Goal: Check status

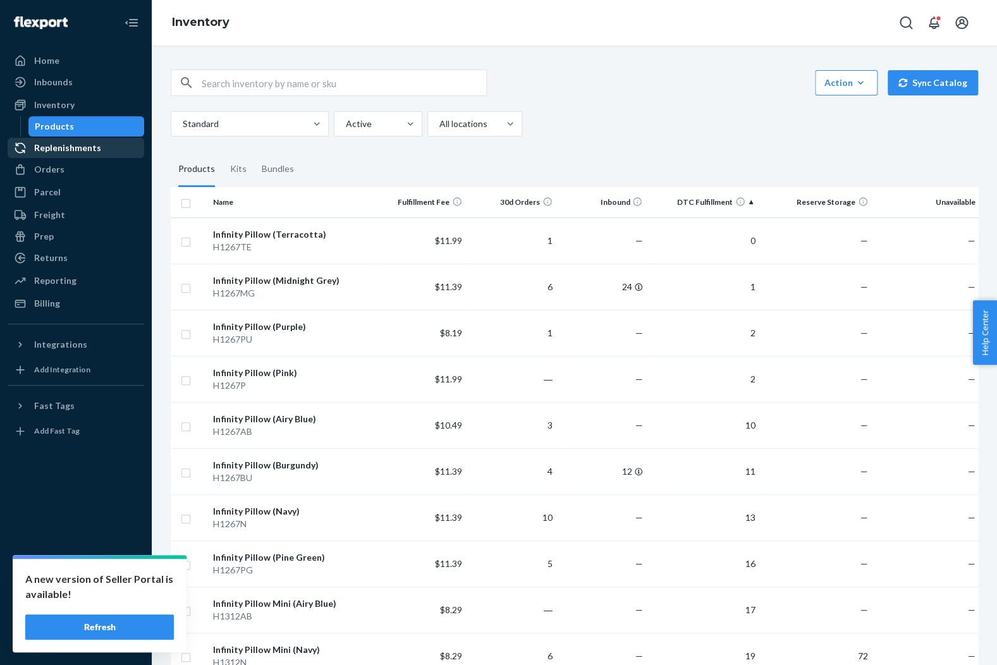
scroll to position [698, 0]
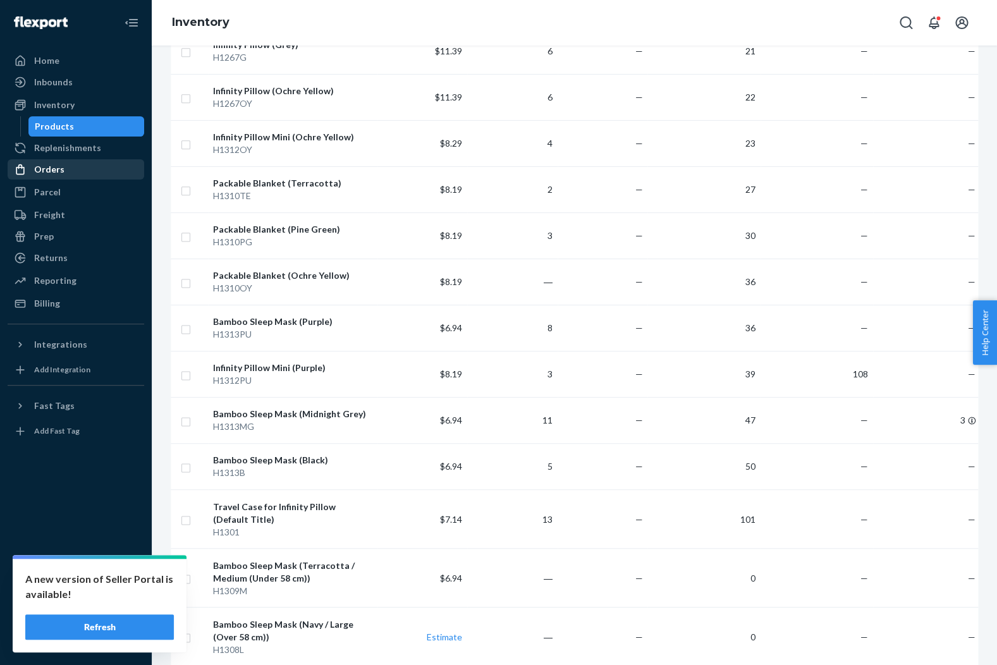
click at [74, 163] on div "Orders" at bounding box center [76, 170] width 134 height 18
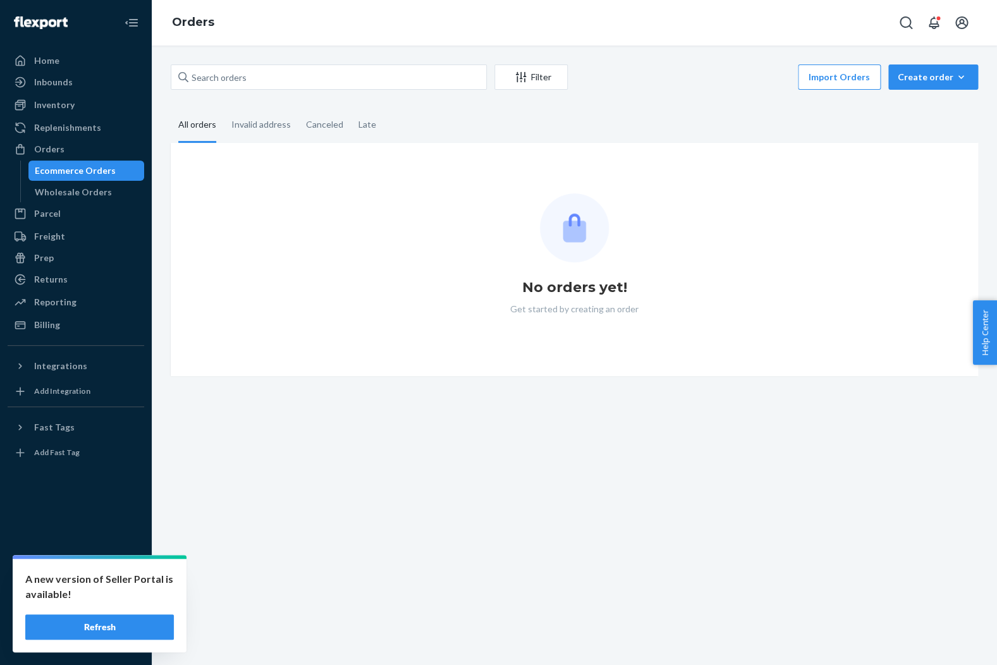
click at [139, 625] on button "Refresh" at bounding box center [99, 627] width 149 height 25
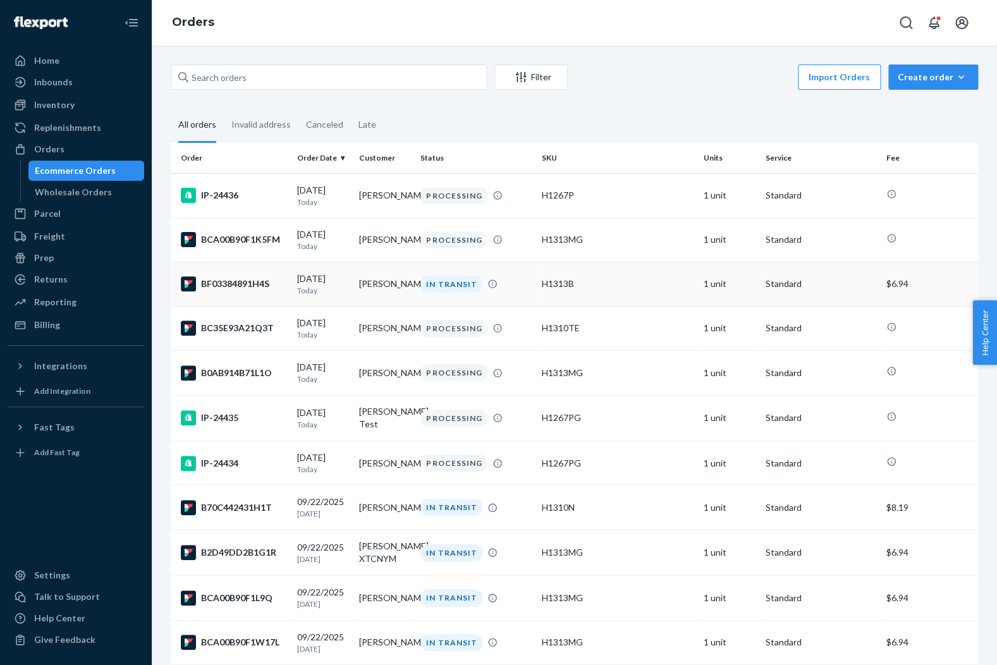
click at [210, 288] on div "BF03384891H4S" at bounding box center [234, 283] width 106 height 15
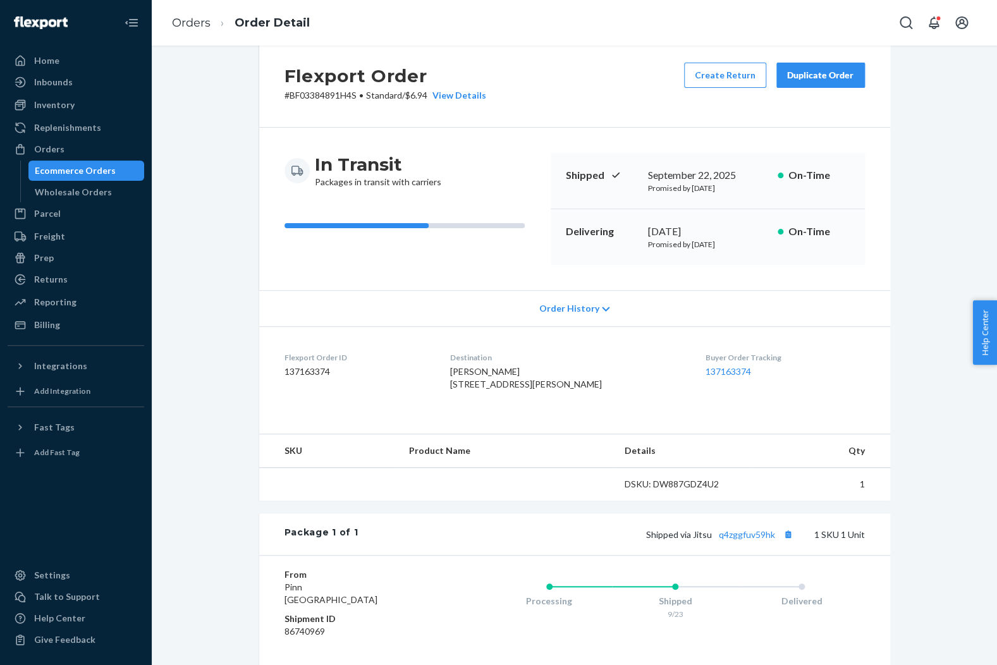
scroll to position [28, 0]
click at [750, 539] on link "q4zggfuv59hk" at bounding box center [747, 533] width 56 height 11
